Goal: Information Seeking & Learning: Learn about a topic

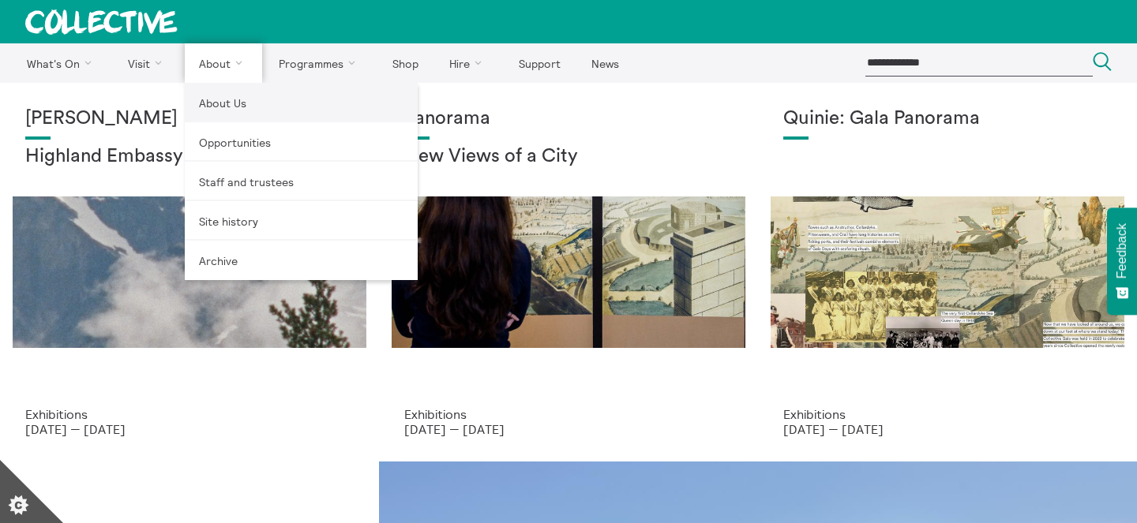
click at [218, 99] on link "About Us" at bounding box center [301, 102] width 233 height 39
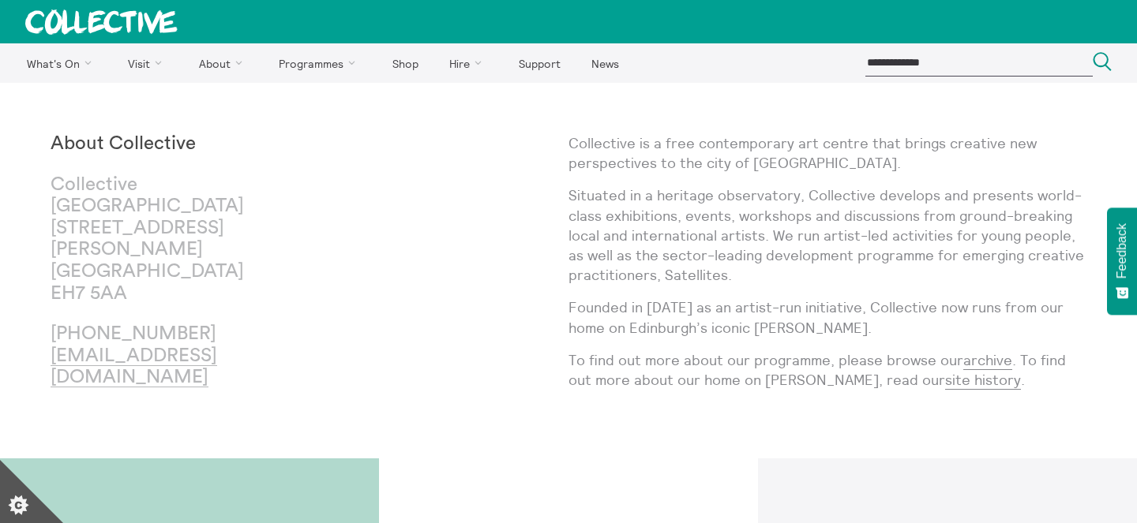
click at [631, 255] on p "Situated in a heritage observatory, Collective develops and presents world-clas…" at bounding box center [827, 235] width 518 height 99
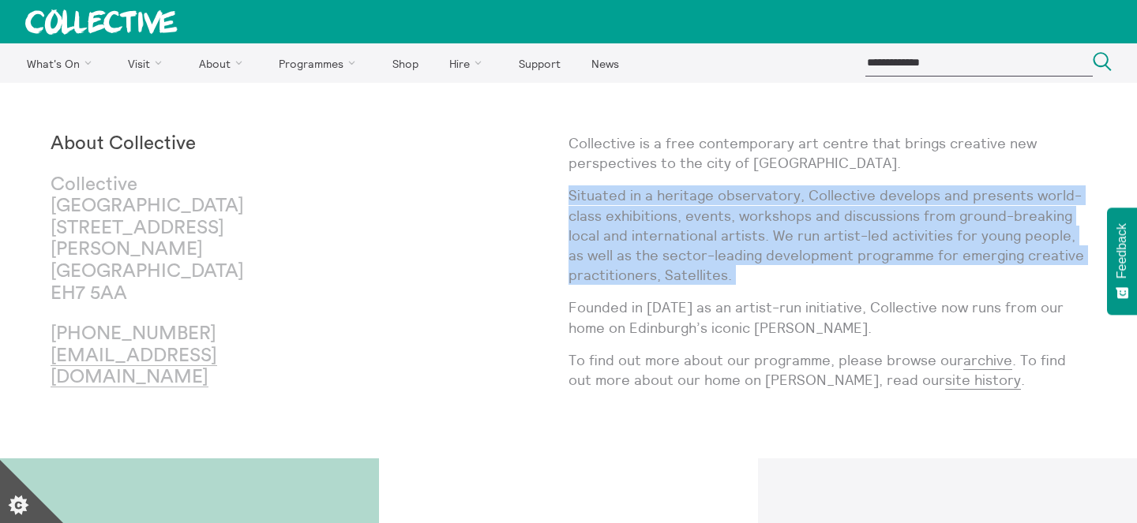
click at [631, 255] on p "Situated in a heritage observatory, Collective develops and presents world-clas…" at bounding box center [827, 235] width 518 height 99
